Goal: Transaction & Acquisition: Subscribe to service/newsletter

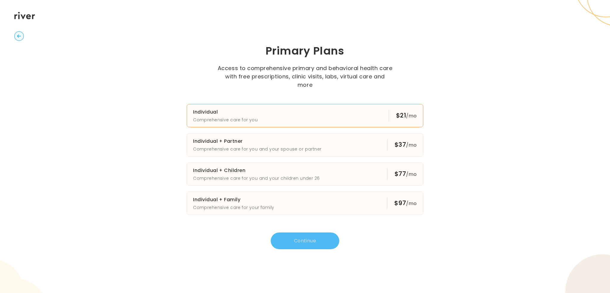
click at [331, 112] on button "Individual Comprehensive care for you $21 /mo" at bounding box center [305, 115] width 237 height 23
click at [311, 232] on button "Continue" at bounding box center [305, 240] width 69 height 17
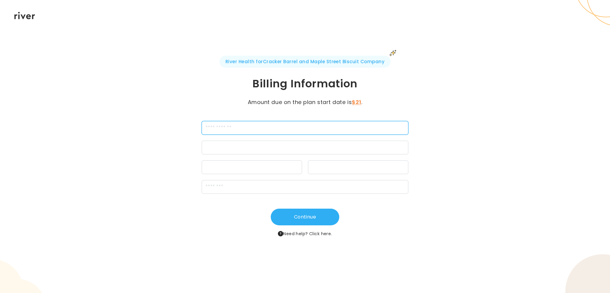
click at [218, 126] on input "cardName" at bounding box center [305, 128] width 207 height 14
type input "**********"
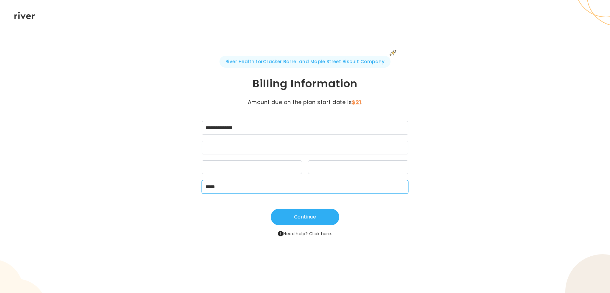
type input "*****"
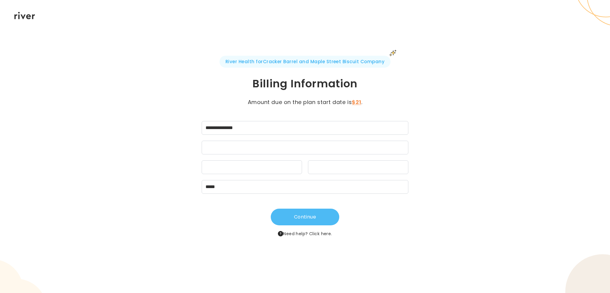
click at [305, 218] on button "Continue" at bounding box center [305, 217] width 69 height 17
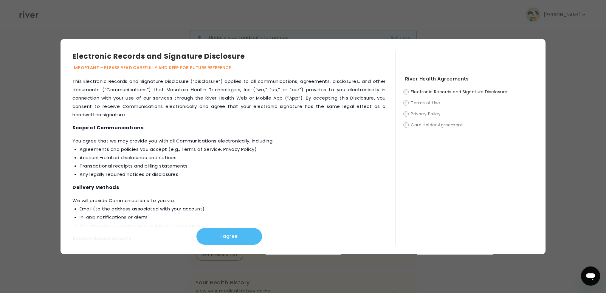
click at [226, 239] on button "I agree" at bounding box center [229, 236] width 66 height 17
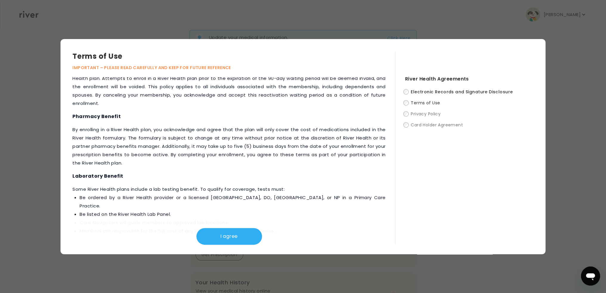
scroll to position [616, 0]
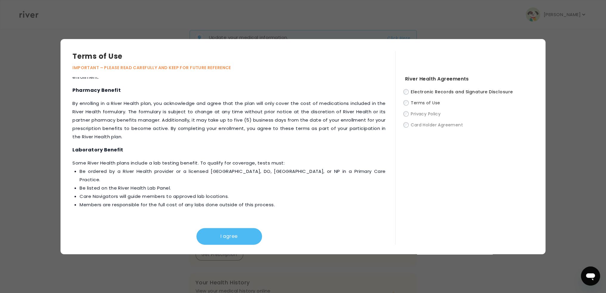
click at [229, 236] on button "I agree" at bounding box center [229, 236] width 66 height 17
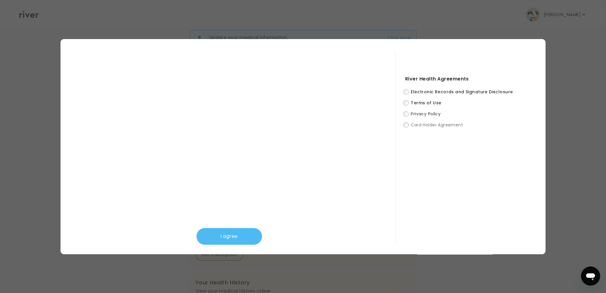
click at [243, 230] on button "I agree" at bounding box center [229, 236] width 66 height 17
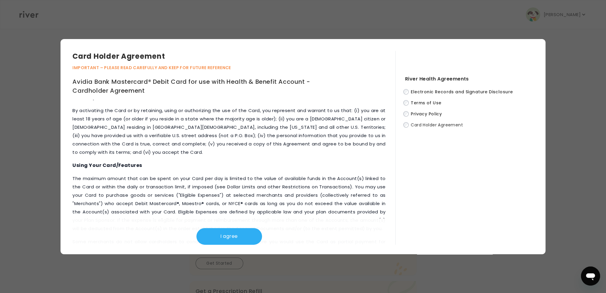
scroll to position [417, 0]
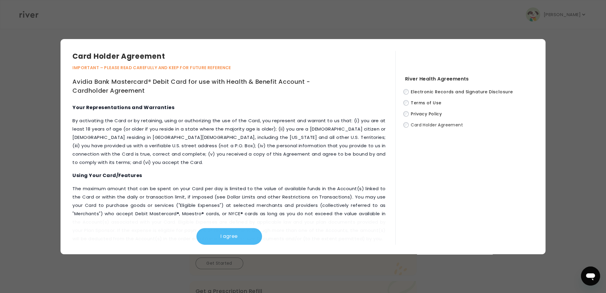
click at [227, 233] on button "I agree" at bounding box center [229, 236] width 66 height 17
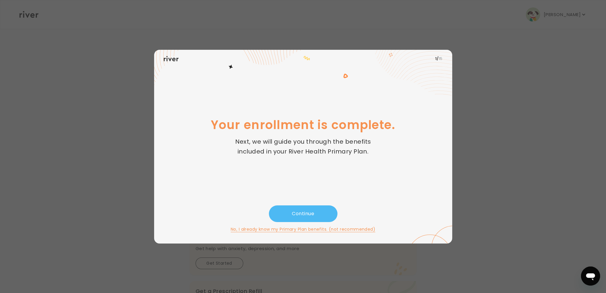
click at [302, 214] on button "Continue" at bounding box center [303, 213] width 69 height 17
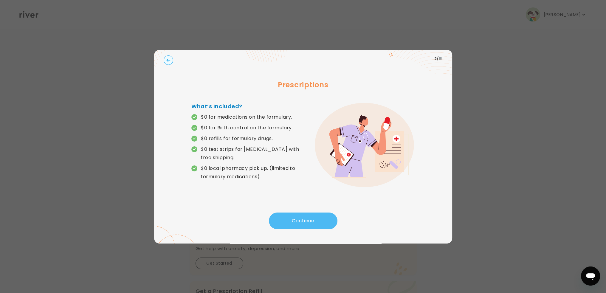
click at [307, 222] on button "Continue" at bounding box center [303, 220] width 69 height 17
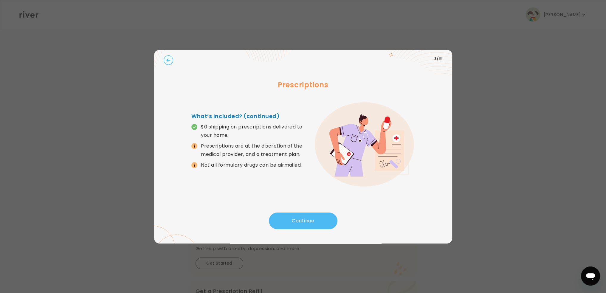
click at [307, 222] on button "Continue" at bounding box center [303, 220] width 69 height 17
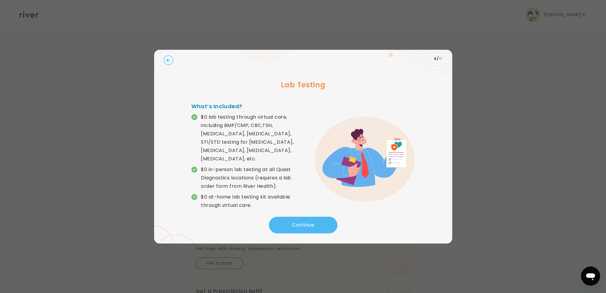
click at [296, 218] on button "Continue" at bounding box center [303, 225] width 69 height 17
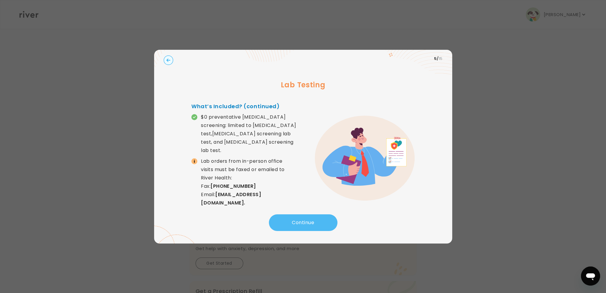
click at [297, 220] on button "Continue" at bounding box center [303, 222] width 69 height 17
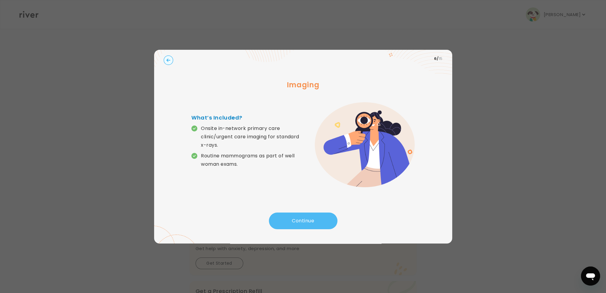
click at [302, 220] on button "Continue" at bounding box center [303, 220] width 69 height 17
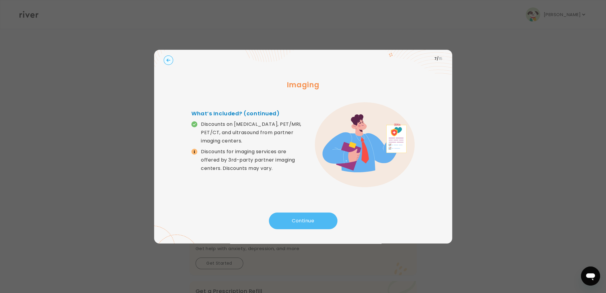
click at [302, 220] on button "Continue" at bounding box center [303, 220] width 69 height 17
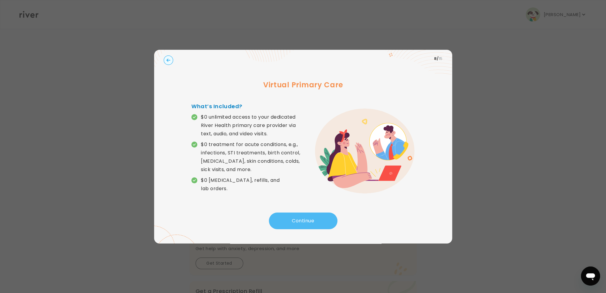
click at [302, 220] on button "Continue" at bounding box center [303, 220] width 69 height 17
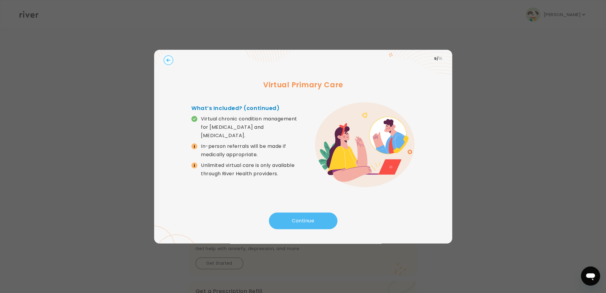
click at [302, 220] on button "Continue" at bounding box center [303, 220] width 69 height 17
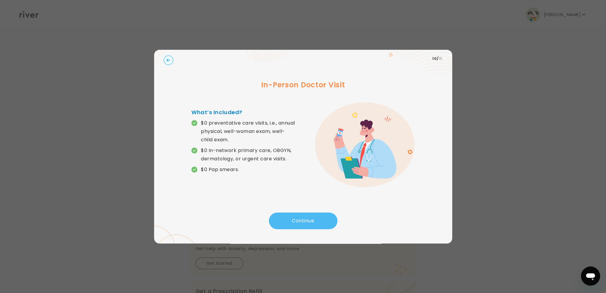
click at [302, 220] on button "Continue" at bounding box center [303, 220] width 69 height 17
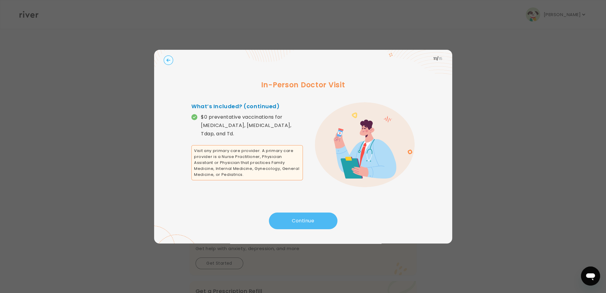
click at [302, 220] on button "Continue" at bounding box center [303, 220] width 69 height 17
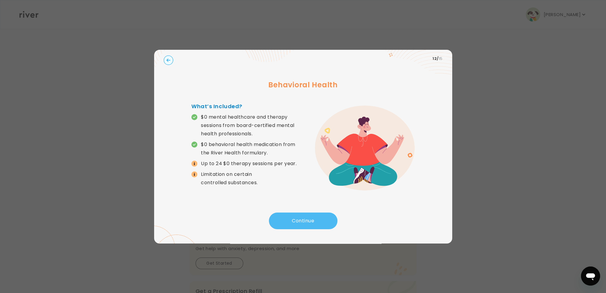
click at [306, 220] on button "Continue" at bounding box center [303, 220] width 69 height 17
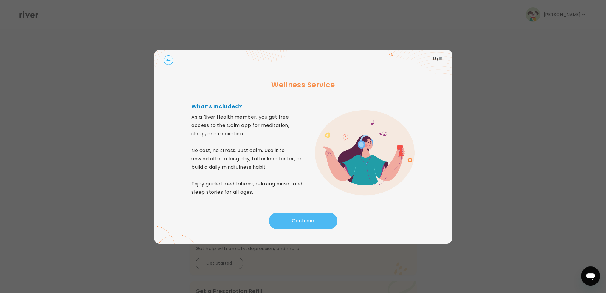
click at [305, 219] on button "Continue" at bounding box center [303, 220] width 69 height 17
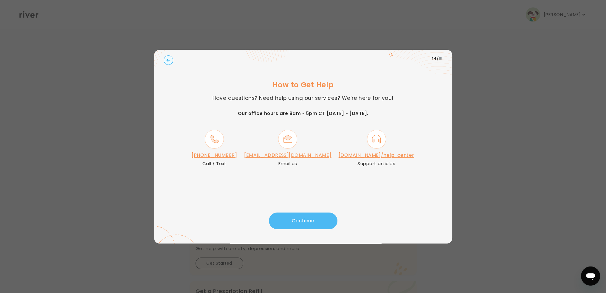
click at [298, 221] on button "Continue" at bounding box center [303, 220] width 69 height 17
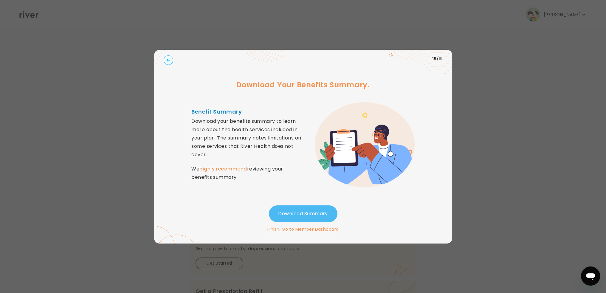
click at [306, 212] on button "Download Summary" at bounding box center [303, 213] width 69 height 17
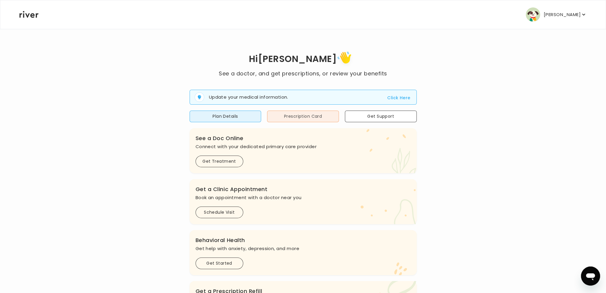
click at [322, 116] on button "Prescription Card" at bounding box center [303, 117] width 72 height 12
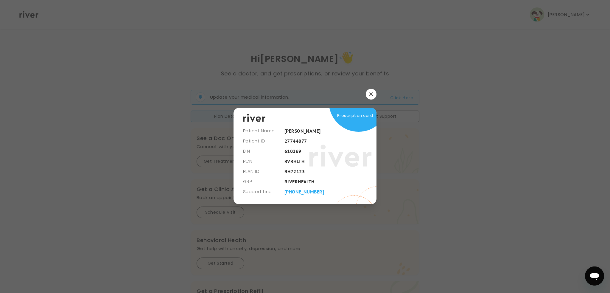
click at [371, 94] on icon "button" at bounding box center [370, 93] width 3 height 3
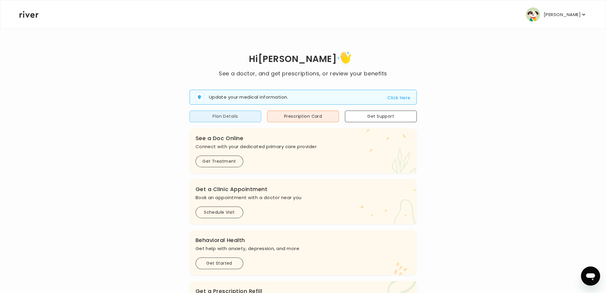
click at [232, 116] on button "Plan Details" at bounding box center [226, 117] width 72 height 12
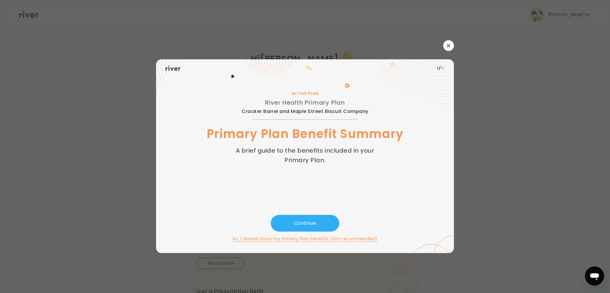
click at [447, 47] on icon "button" at bounding box center [448, 45] width 3 height 3
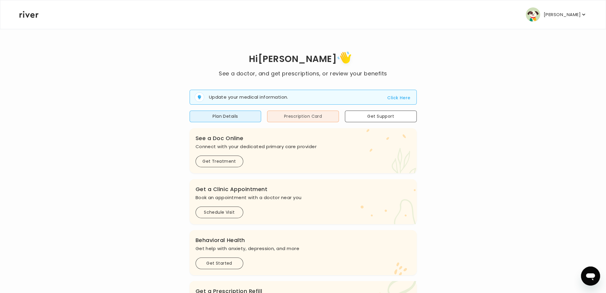
click at [291, 117] on button "Prescription Card" at bounding box center [303, 117] width 72 height 12
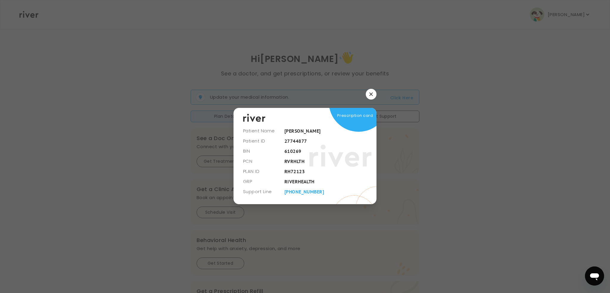
click at [372, 94] on icon "button" at bounding box center [371, 94] width 4 height 4
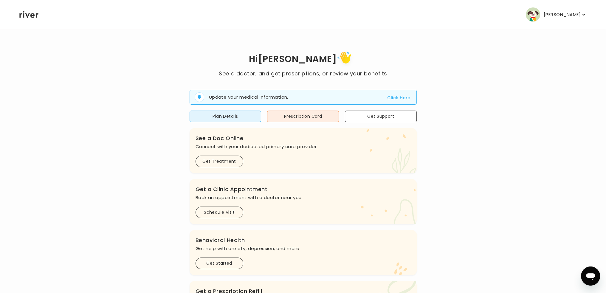
click at [257, 149] on p "Connect with your dedicated primary care provider" at bounding box center [302, 146] width 215 height 8
click at [232, 207] on button "Schedule Visit" at bounding box center [219, 212] width 48 height 12
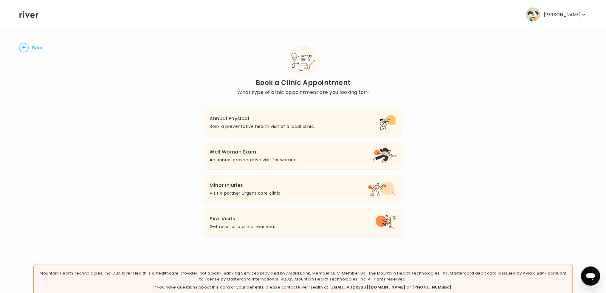
click at [268, 224] on p "Get relief at a clinic near you." at bounding box center [241, 226] width 65 height 7
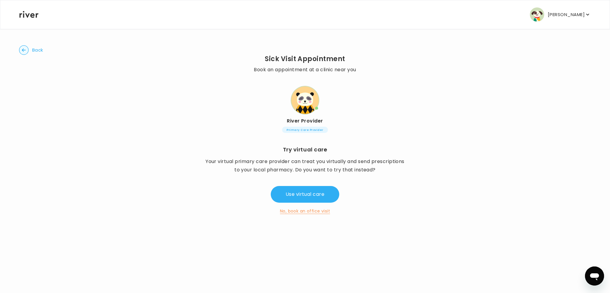
click at [295, 213] on button "No, book an office visit" at bounding box center [305, 210] width 50 height 7
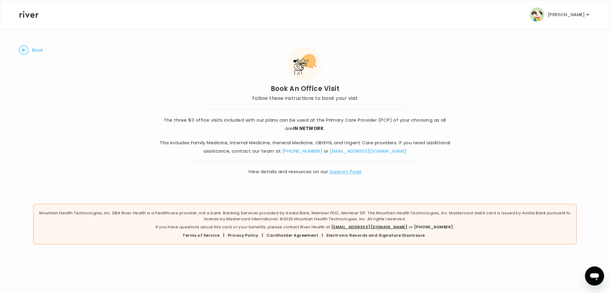
click at [304, 128] on strong "IN NETWORK" at bounding box center [308, 128] width 31 height 6
click at [29, 50] on button "Back" at bounding box center [31, 50] width 24 height 10
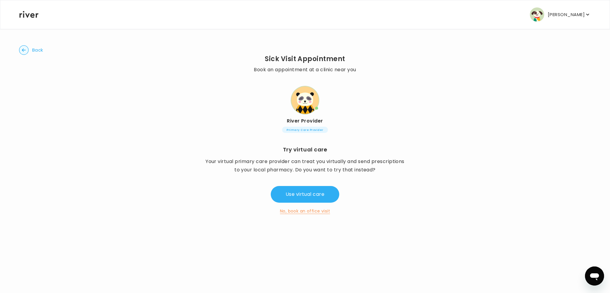
click at [304, 122] on h2 "River Provider" at bounding box center [305, 121] width 102 height 8
click at [305, 131] on span "Primary Care Provider" at bounding box center [305, 130] width 46 height 6
click at [304, 211] on button "No, book an office visit" at bounding box center [305, 210] width 50 height 7
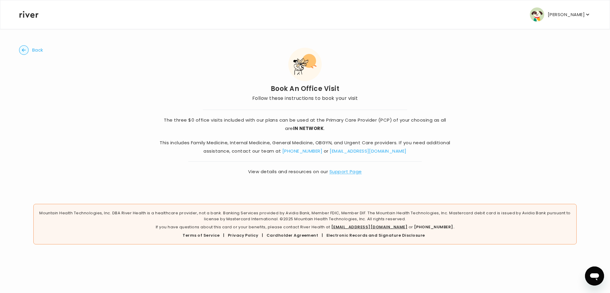
click at [23, 50] on icon "button" at bounding box center [24, 49] width 4 height 3
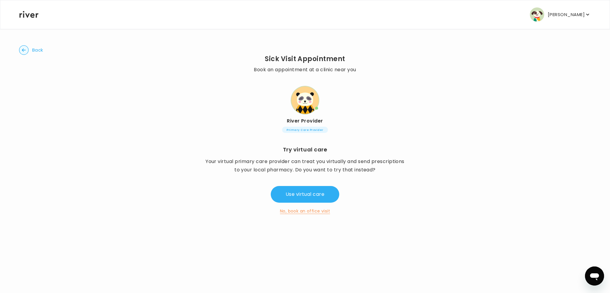
click at [300, 212] on button "No, book an office visit" at bounding box center [305, 210] width 50 height 7
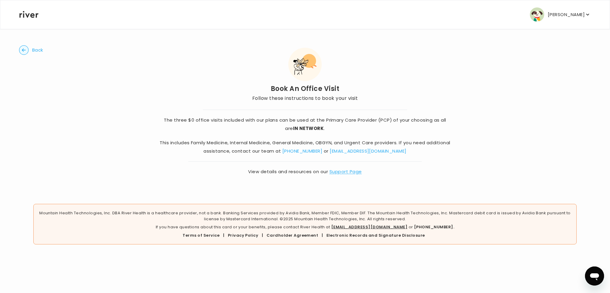
click at [577, 15] on p "[PERSON_NAME]" at bounding box center [566, 14] width 37 height 8
click at [410, 67] on div "Back Book An Office Visit Follow these instructions to book your visit The thre…" at bounding box center [305, 111] width 572 height 164
click at [15, 48] on main "Back Book An Office Visit Follow these instructions to book your visit The thre…" at bounding box center [305, 127] width 610 height 254
click at [23, 48] on circle "button" at bounding box center [23, 50] width 9 height 9
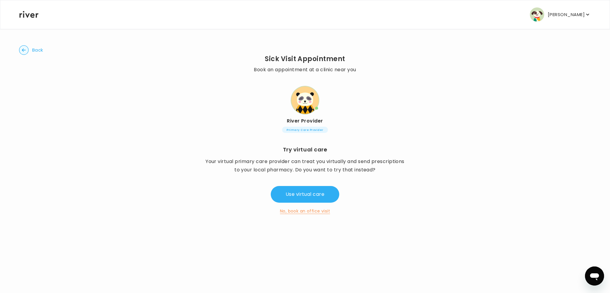
click at [25, 51] on circle "button" at bounding box center [23, 50] width 9 height 9
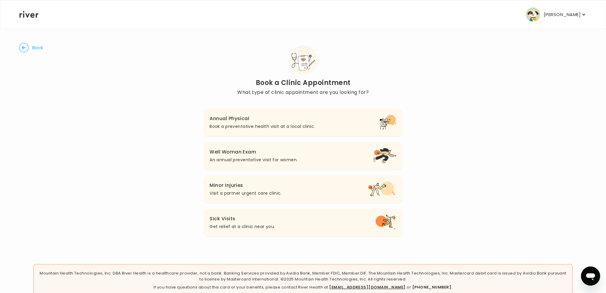
click at [249, 190] on p "Visit a partner urgent care clinic." at bounding box center [245, 193] width 72 height 7
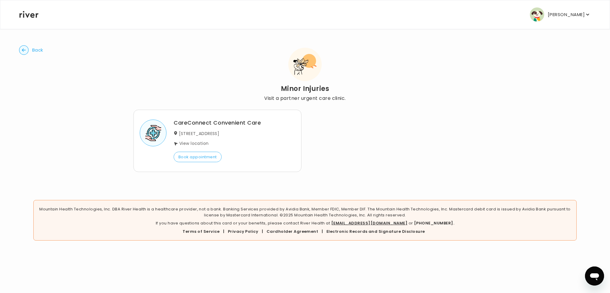
click at [25, 50] on icon "button" at bounding box center [24, 49] width 4 height 3
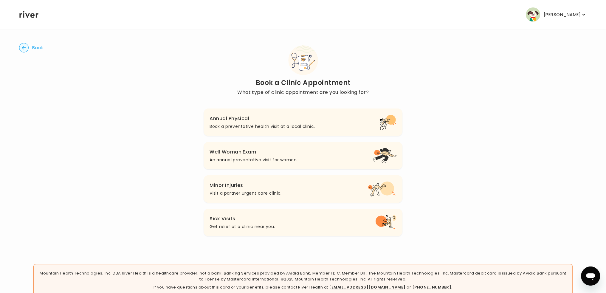
click at [260, 123] on p "Book a preventative health visit at a local clinic." at bounding box center [261, 126] width 105 height 7
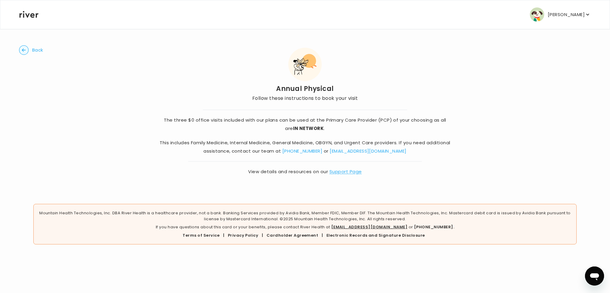
click at [27, 48] on circle "button" at bounding box center [23, 50] width 9 height 9
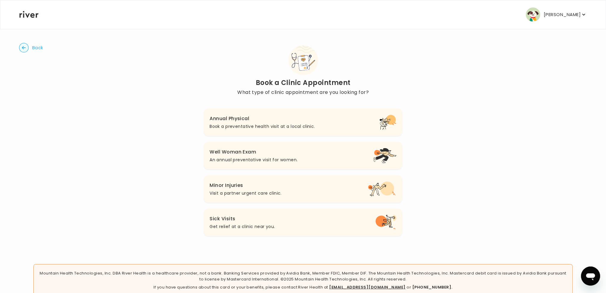
click at [283, 118] on h3 "Annual Physical" at bounding box center [261, 118] width 105 height 8
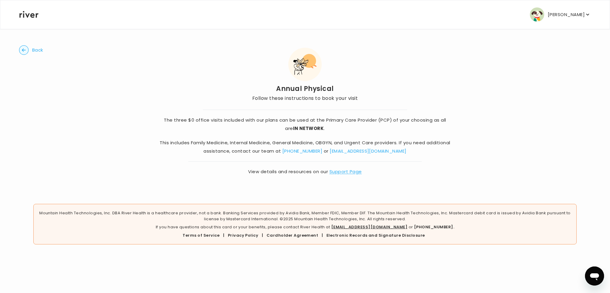
click at [24, 48] on circle "button" at bounding box center [23, 50] width 9 height 9
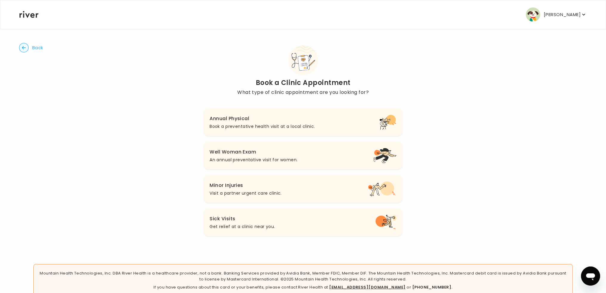
click at [226, 190] on p "Visit a partner urgent care clinic." at bounding box center [245, 193] width 72 height 7
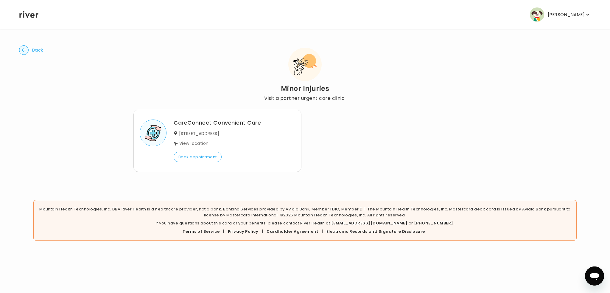
click at [25, 52] on circle "button" at bounding box center [23, 50] width 9 height 9
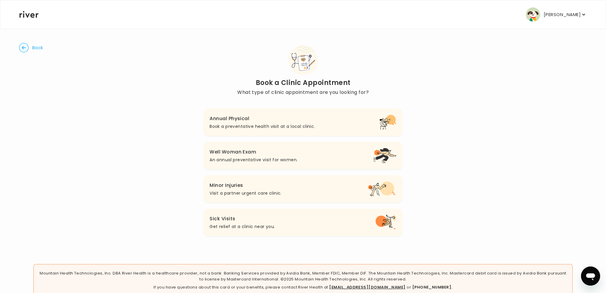
click at [29, 50] on button "Back" at bounding box center [31, 48] width 24 height 10
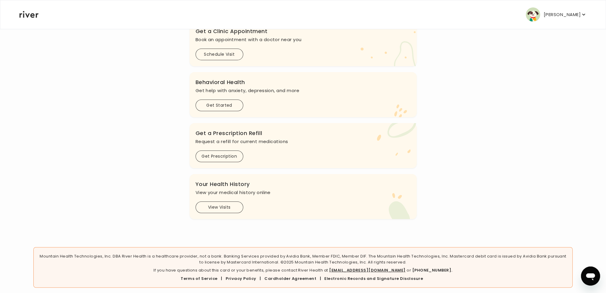
scroll to position [161, 0]
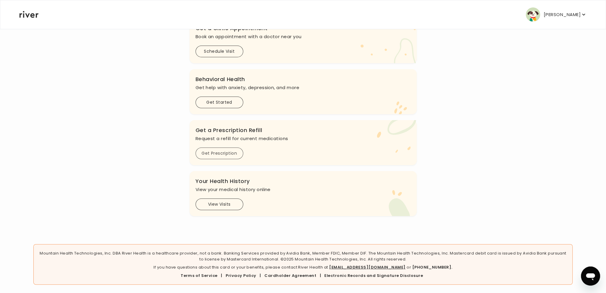
click at [218, 152] on button "Get Prescription" at bounding box center [219, 153] width 48 height 12
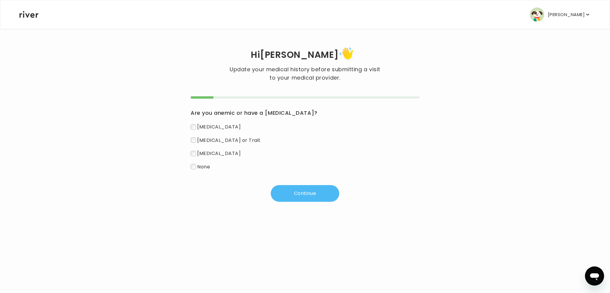
click at [294, 190] on button "Continue" at bounding box center [305, 193] width 69 height 17
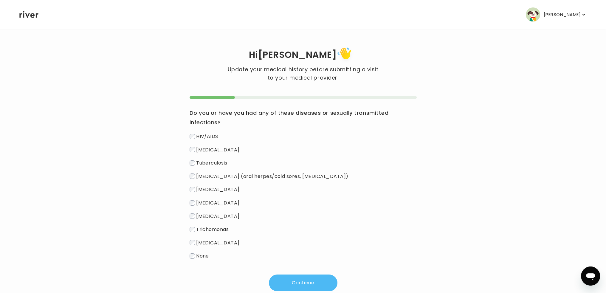
click at [302, 283] on button "Continue" at bounding box center [303, 282] width 69 height 17
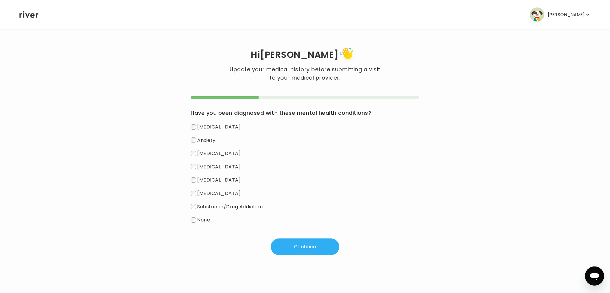
click at [304, 249] on button "Continue" at bounding box center [305, 246] width 69 height 17
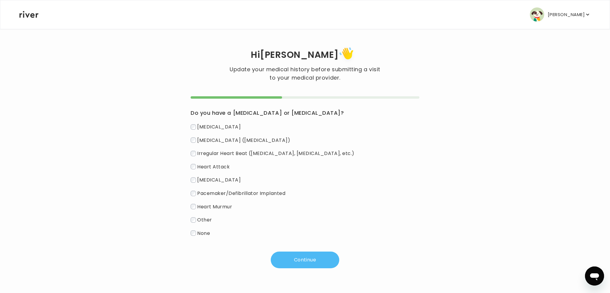
click at [303, 258] on button "Continue" at bounding box center [305, 259] width 69 height 17
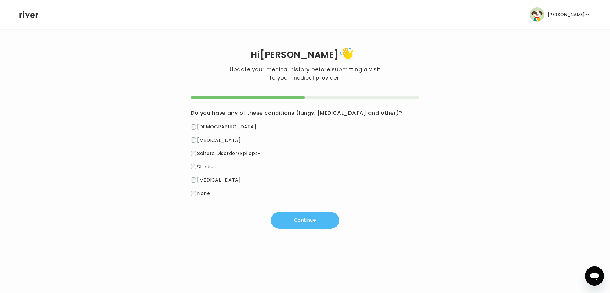
click at [295, 221] on button "Continue" at bounding box center [305, 220] width 69 height 17
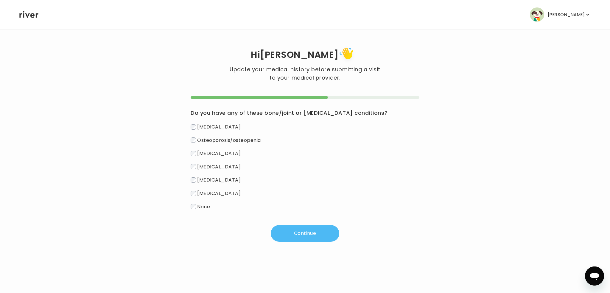
click at [299, 233] on button "Continue" at bounding box center [305, 233] width 69 height 17
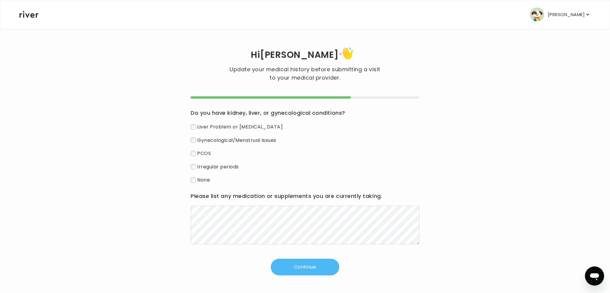
click at [295, 269] on button "Continue" at bounding box center [305, 267] width 69 height 17
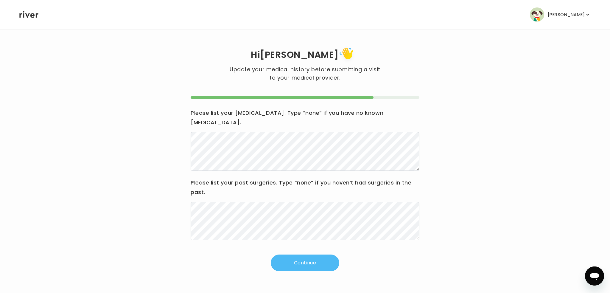
click at [293, 254] on button "Continue" at bounding box center [305, 262] width 69 height 17
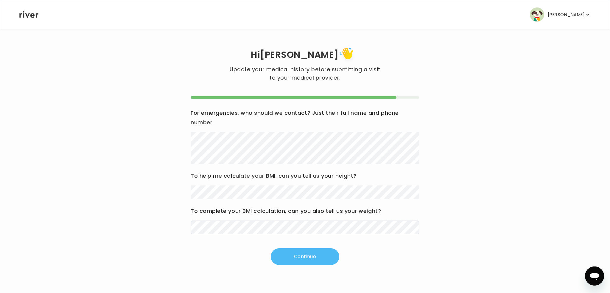
click at [313, 251] on button "Continue" at bounding box center [305, 256] width 69 height 17
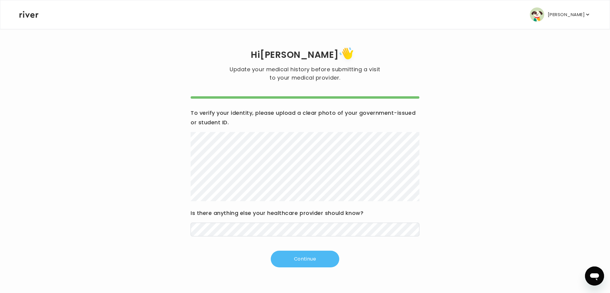
click at [310, 256] on button "Continue" at bounding box center [305, 259] width 69 height 17
click at [296, 254] on button "Continue" at bounding box center [305, 259] width 69 height 17
